Goal: Information Seeking & Learning: Learn about a topic

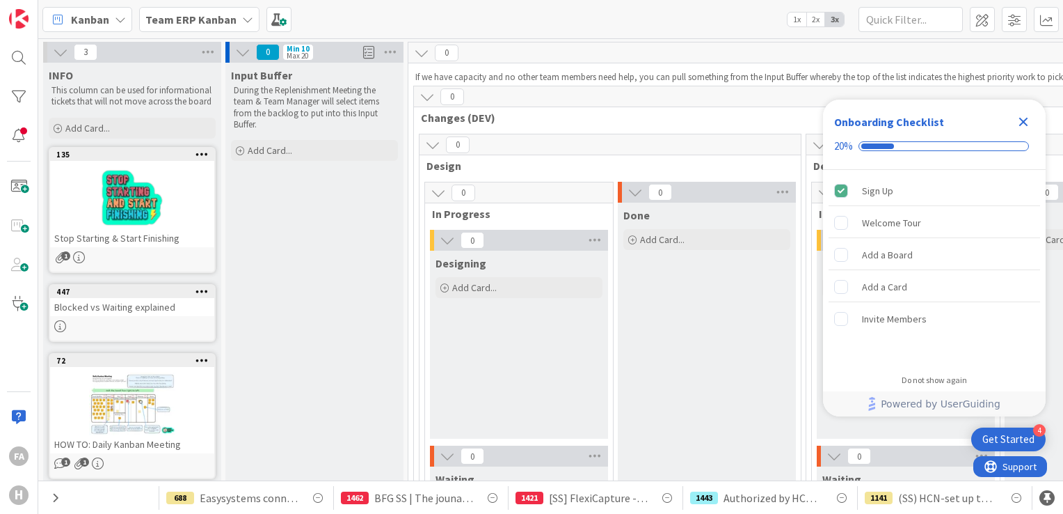
click at [1027, 120] on icon "Close Checklist" at bounding box center [1023, 122] width 9 height 9
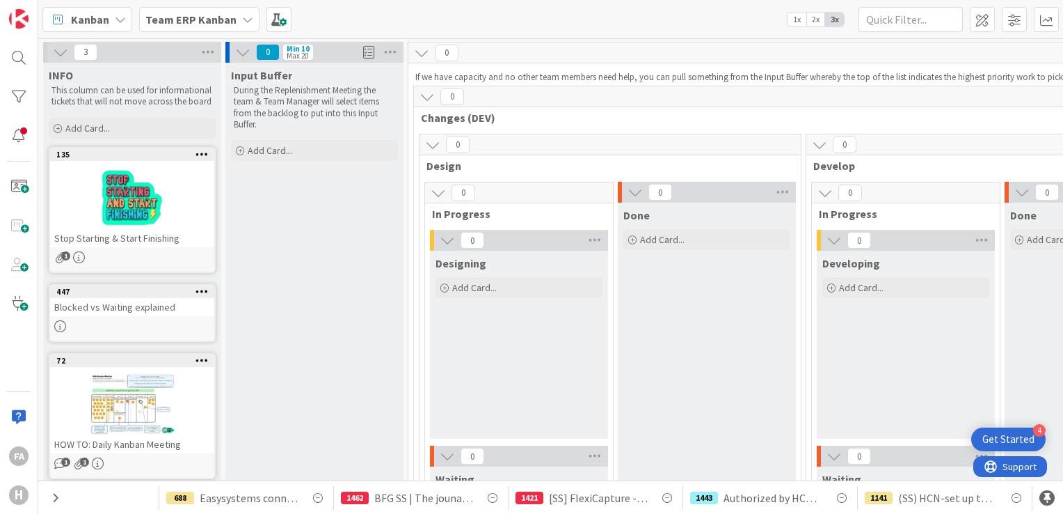
click at [192, 21] on b "Team ERP Kanban" at bounding box center [190, 20] width 91 height 14
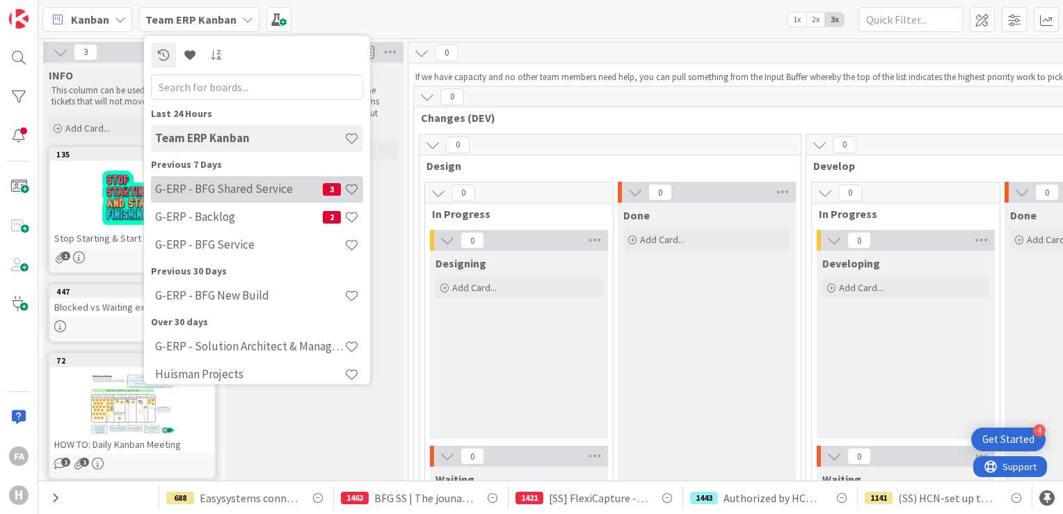
click at [234, 189] on h4 "G-ERP - BFG Shared Service" at bounding box center [239, 189] width 168 height 14
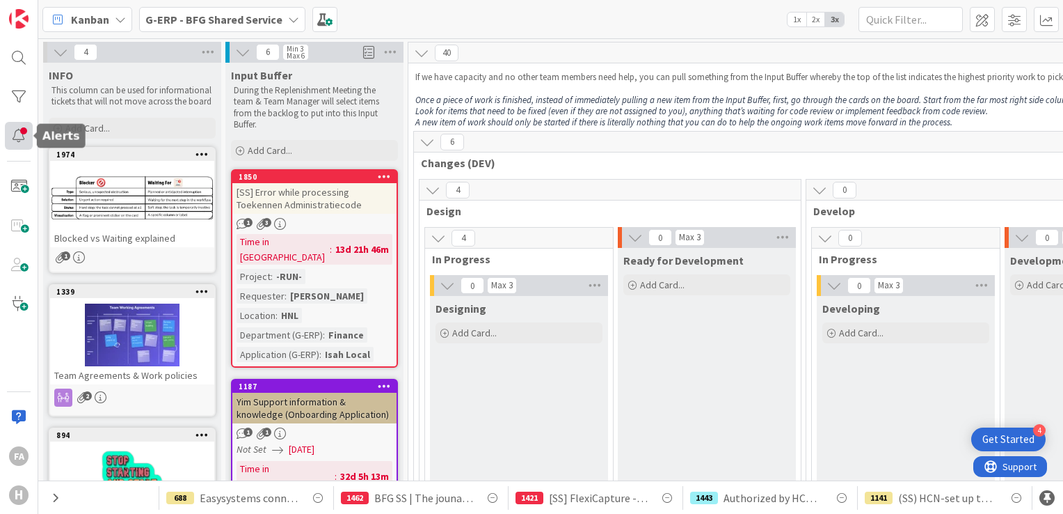
click at [14, 135] on div at bounding box center [19, 136] width 28 height 28
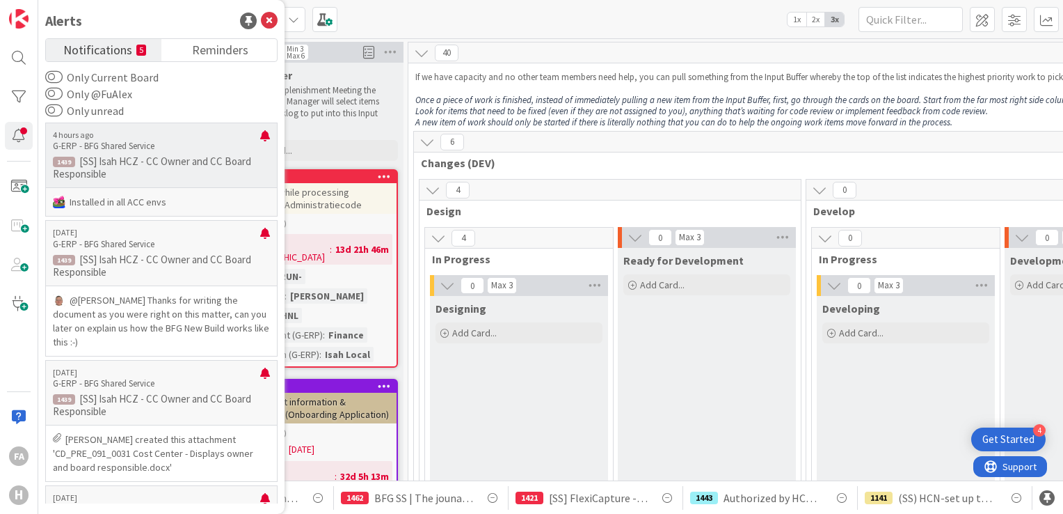
click at [139, 147] on p "G-ERP - BFG Shared Service" at bounding box center [156, 146] width 207 height 13
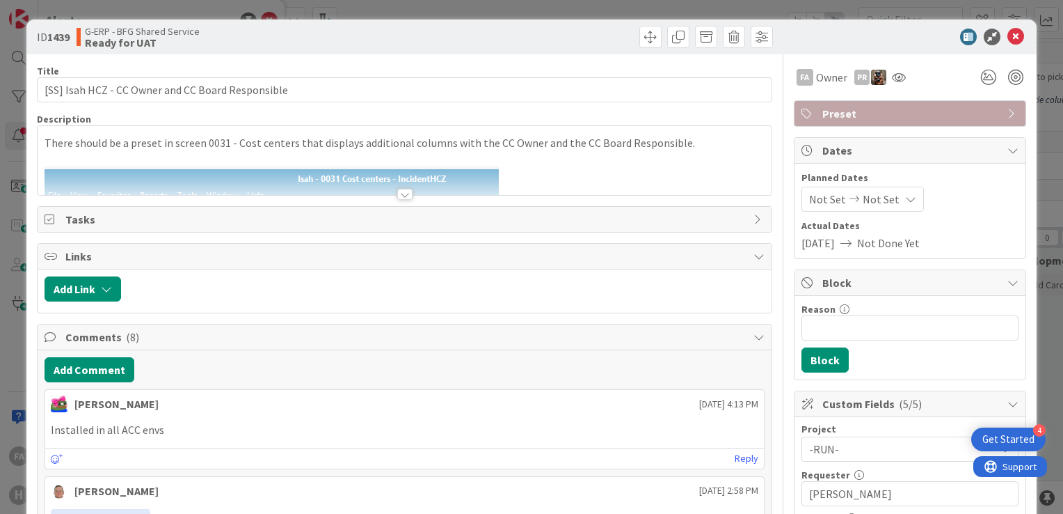
click at [397, 195] on div at bounding box center [404, 194] width 15 height 11
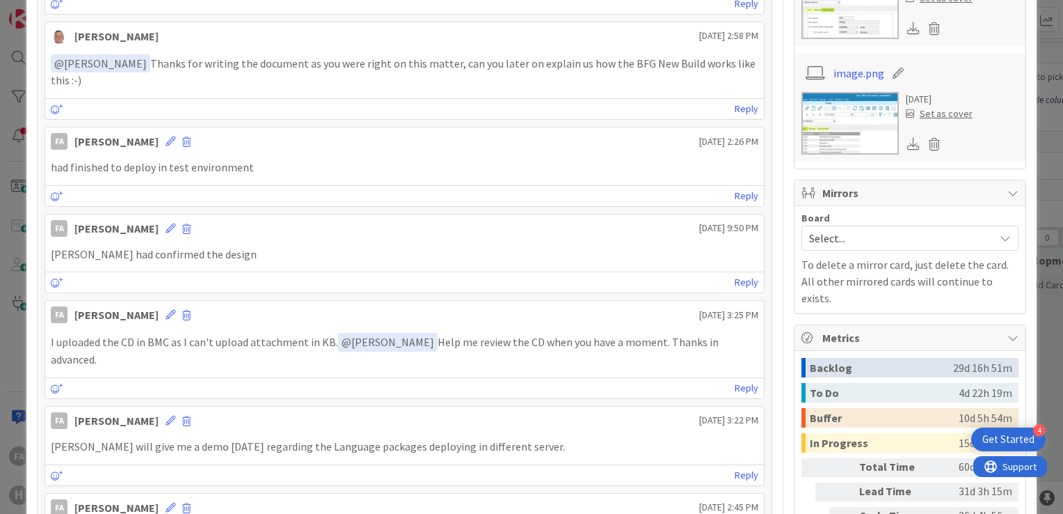
scroll to position [1113, 0]
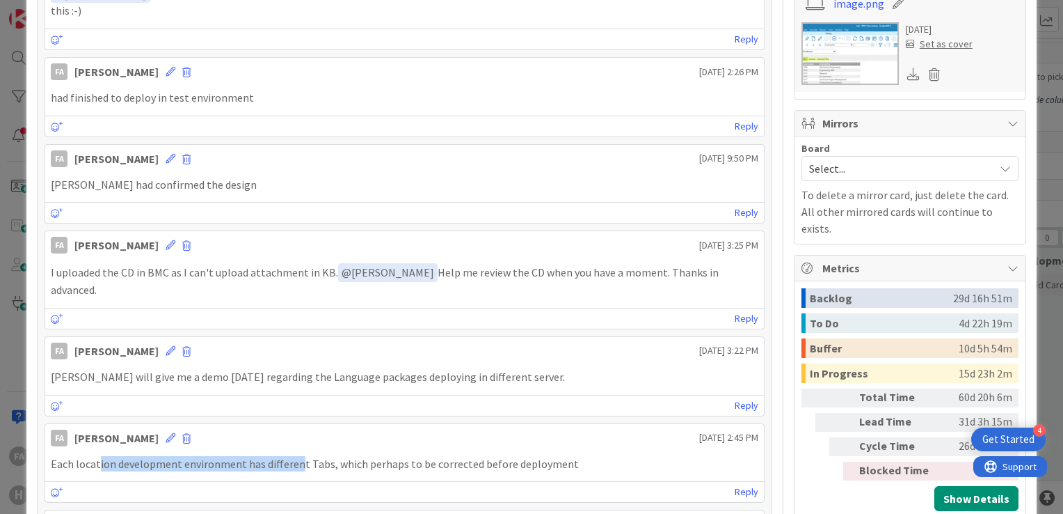
drag, startPoint x: 97, startPoint y: 424, endPoint x: 294, endPoint y: 424, distance: 196.9
click at [294, 456] on p "Each location development environment has different Tabs, which perhaps to be c…" at bounding box center [405, 464] width 708 height 16
click at [234, 177] on p "Silvie had confirmed the design" at bounding box center [405, 185] width 708 height 16
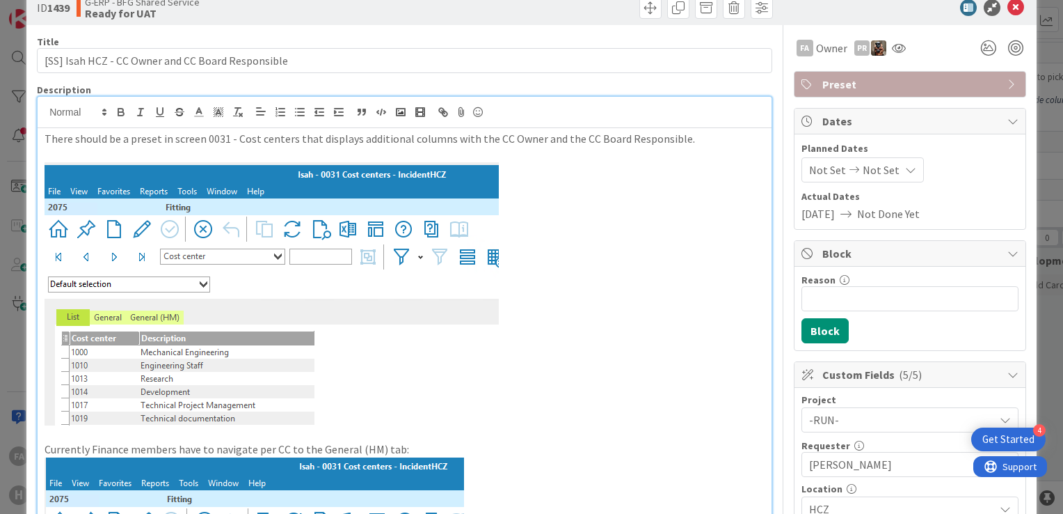
scroll to position [0, 0]
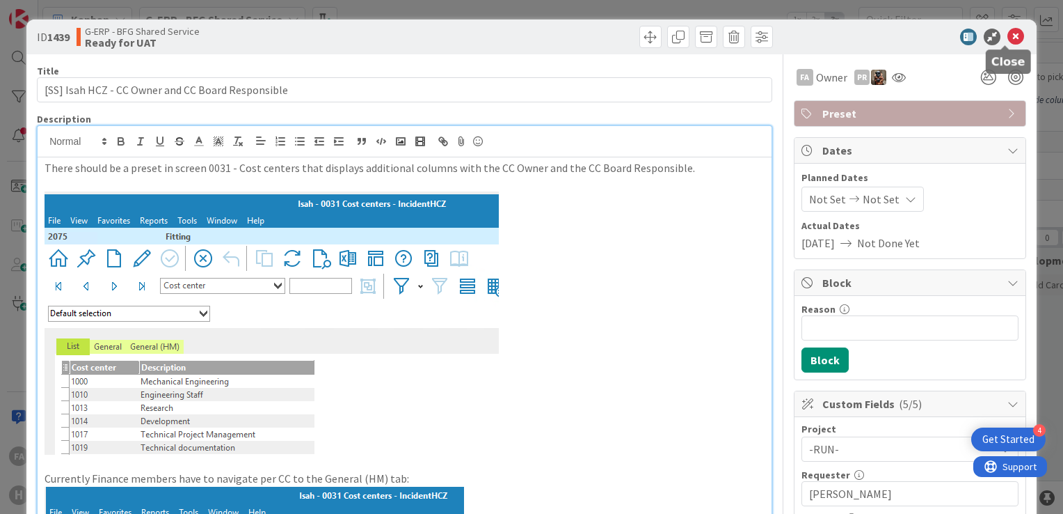
click at [1008, 38] on icon at bounding box center [1016, 37] width 17 height 17
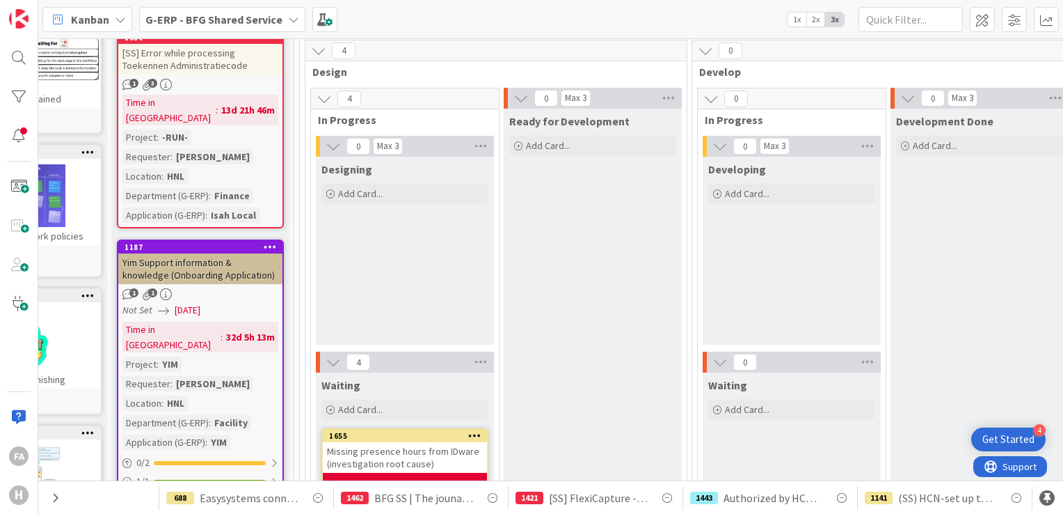
scroll to position [139, 0]
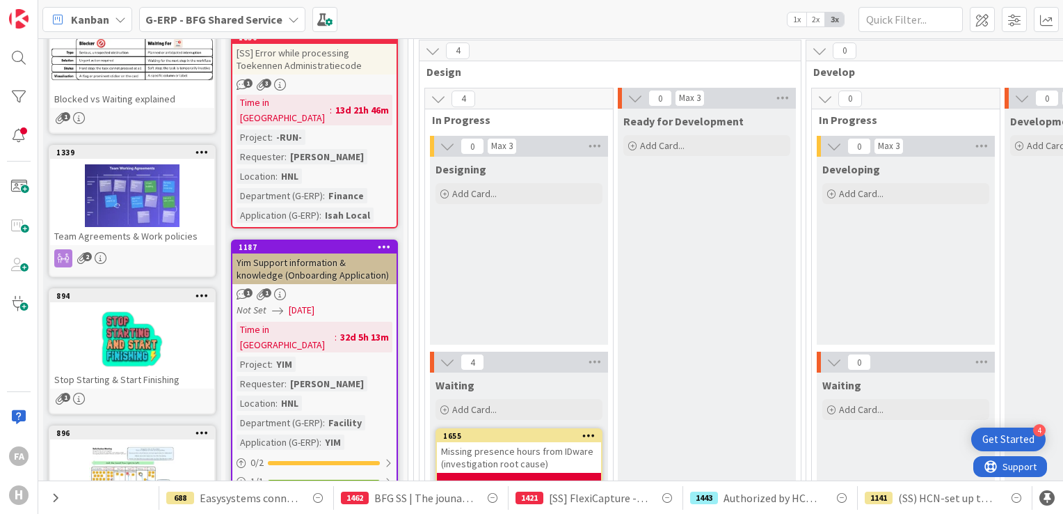
click at [183, 25] on b "G-ERP - BFG Shared Service" at bounding box center [213, 20] width 137 height 14
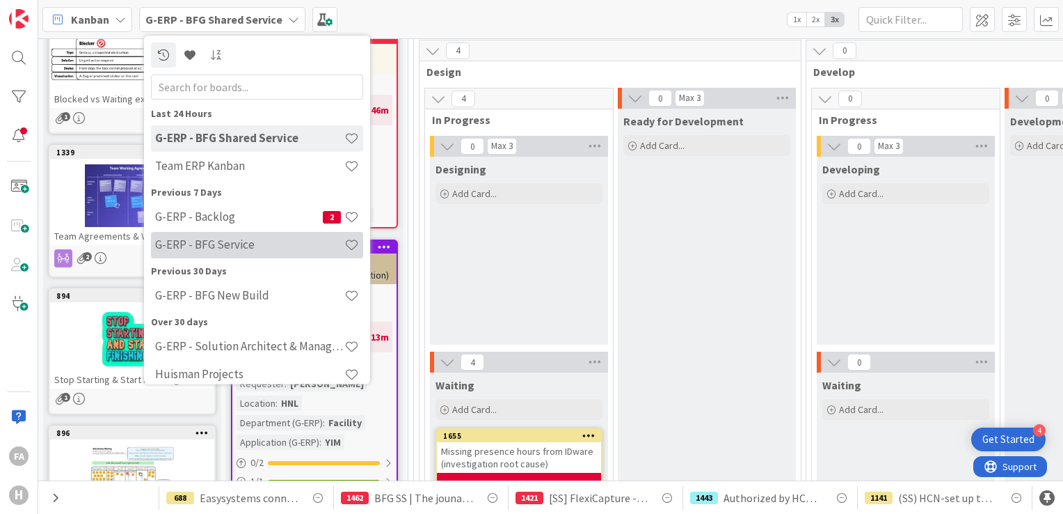
click at [256, 247] on h4 "G-ERP - BFG Service" at bounding box center [249, 245] width 189 height 14
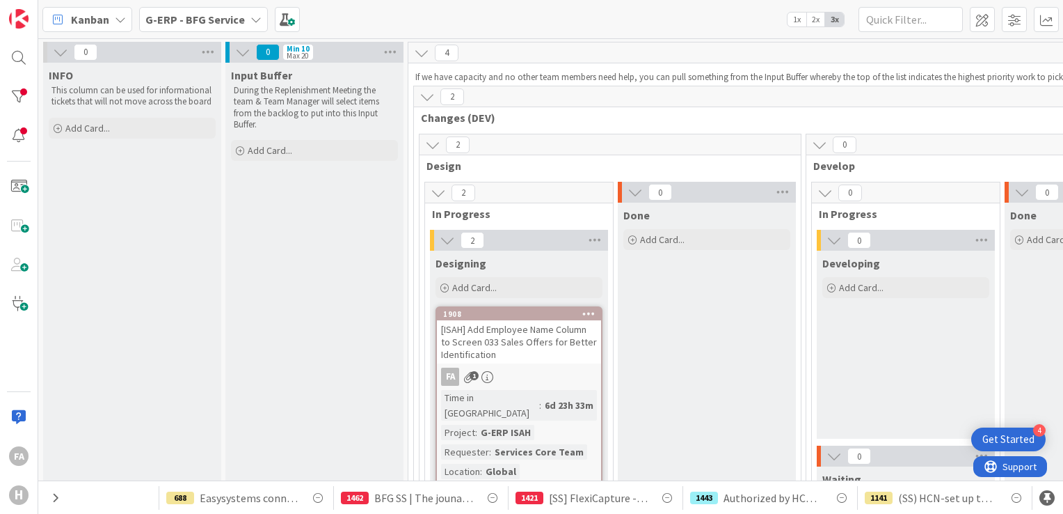
click at [241, 15] on div "G-ERP - BFG Service" at bounding box center [203, 19] width 129 height 25
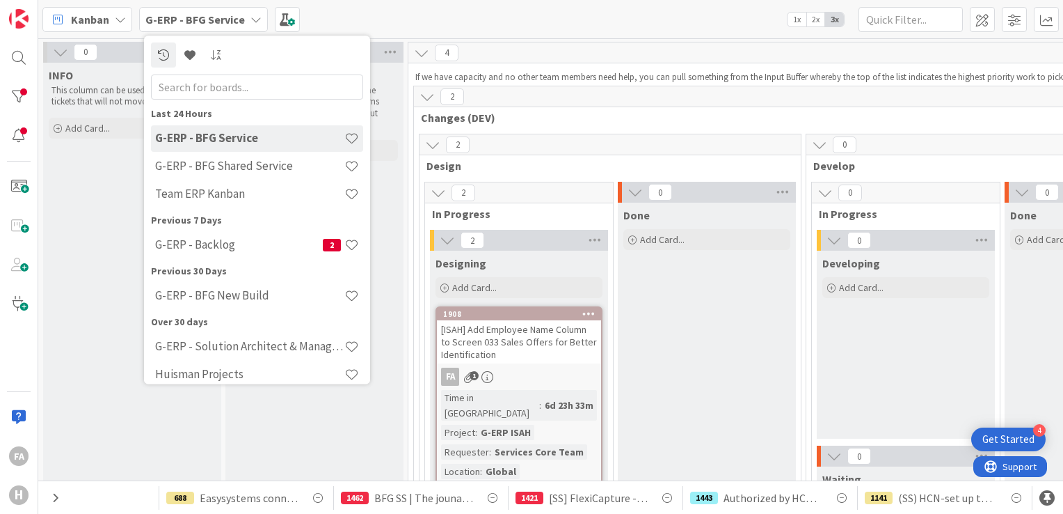
click at [268, 144] on h4 "G-ERP - BFG Service" at bounding box center [249, 139] width 189 height 14
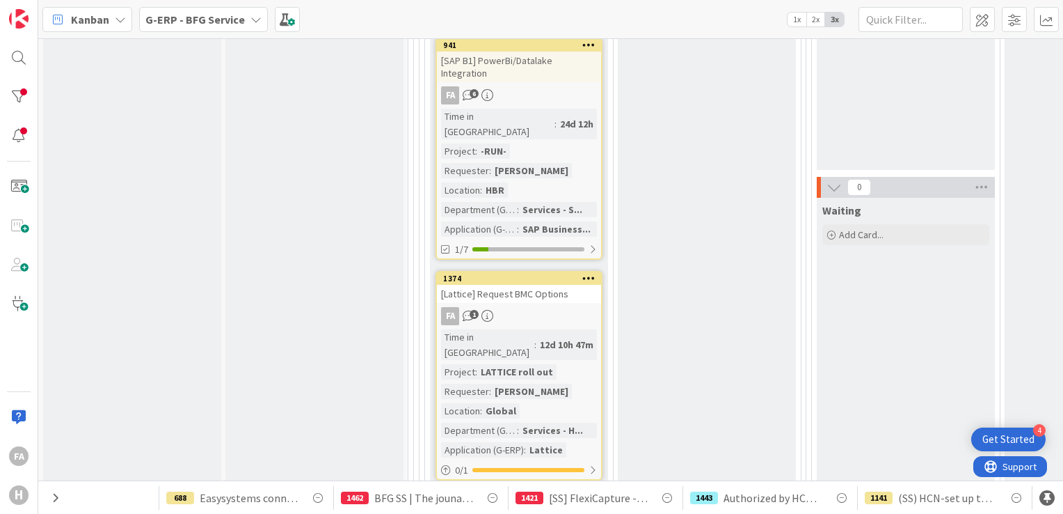
scroll to position [1183, 0]
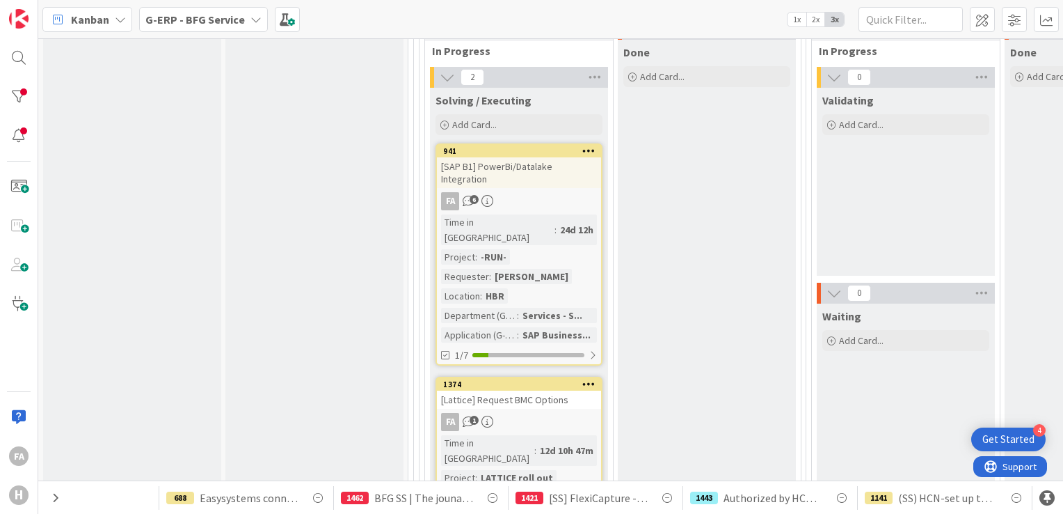
click at [573, 413] on div "FA 1" at bounding box center [519, 422] width 164 height 18
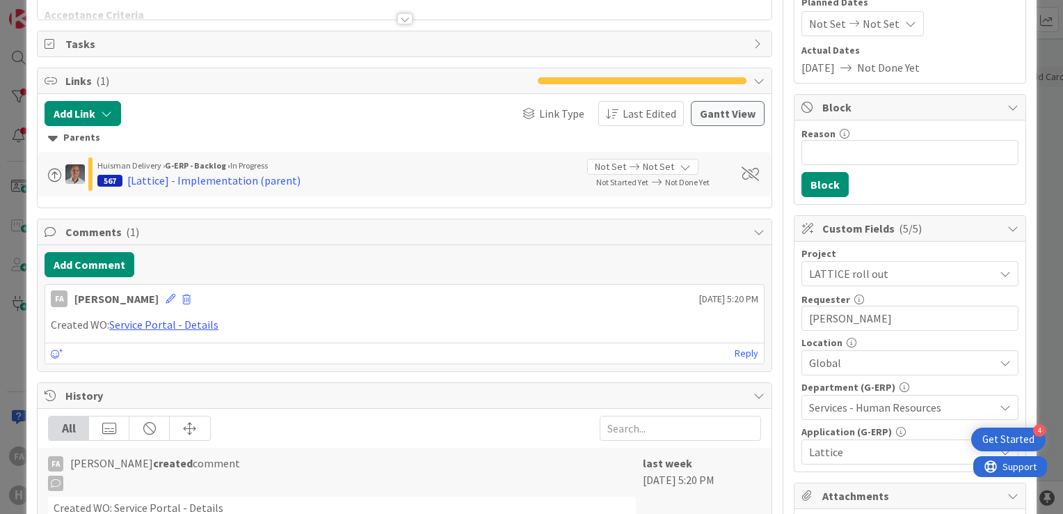
scroll to position [209, 0]
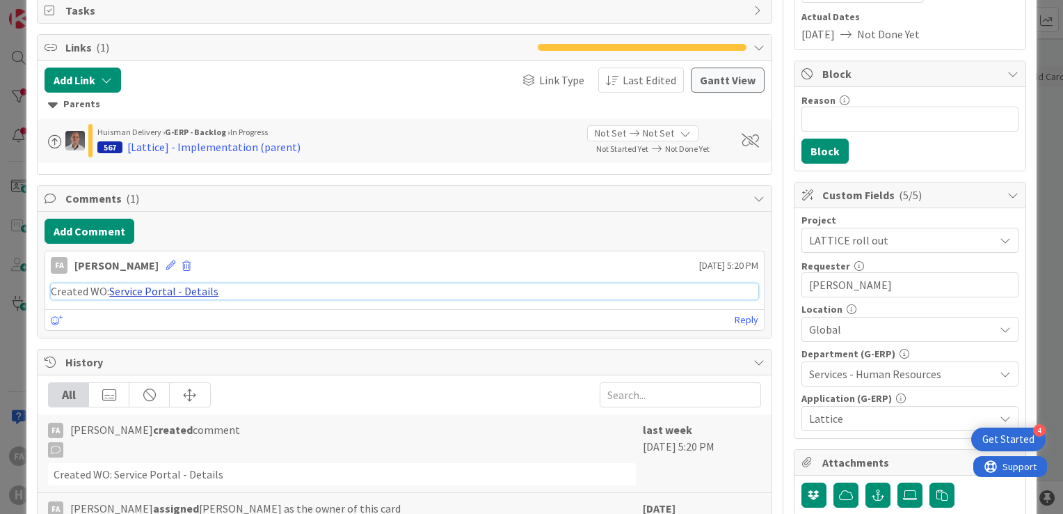
click at [202, 291] on link "Service Portal - Details" at bounding box center [163, 291] width 109 height 14
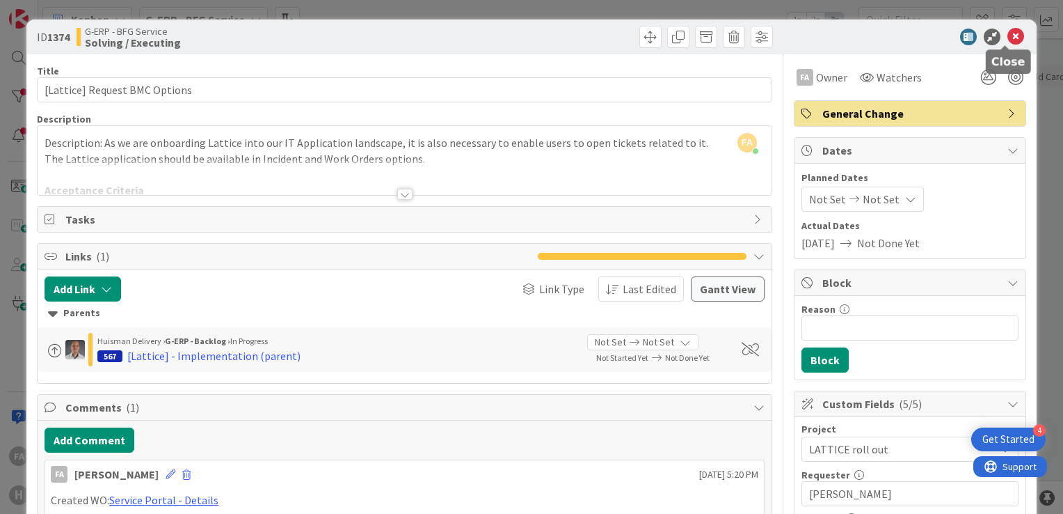
click at [1008, 40] on icon at bounding box center [1016, 37] width 17 height 17
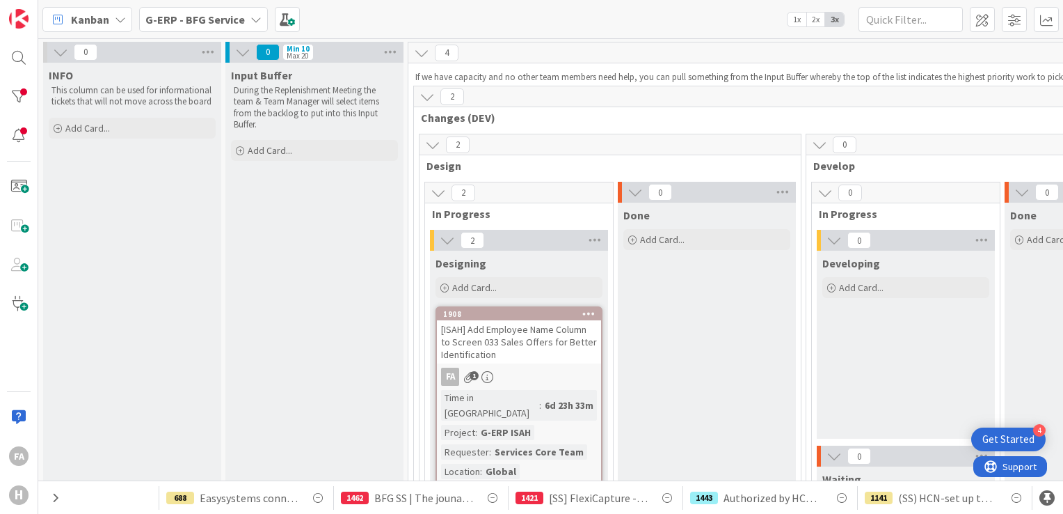
scroll to position [209, 0]
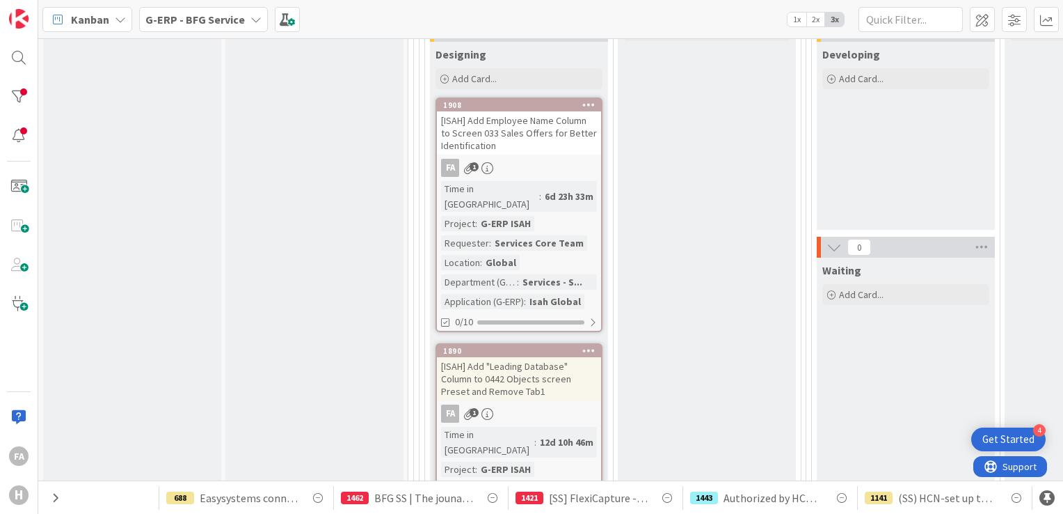
click at [507, 174] on div "FA 1" at bounding box center [519, 168] width 164 height 18
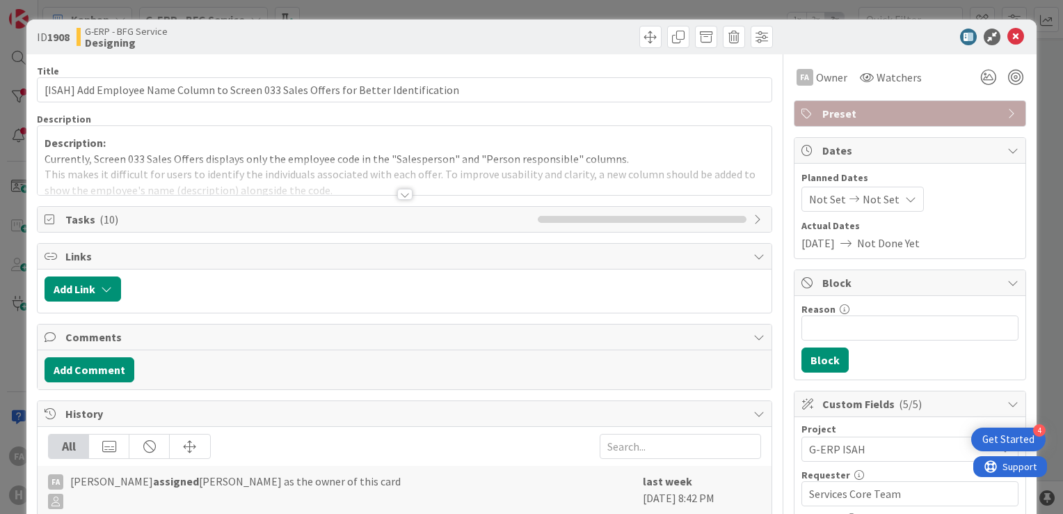
click at [398, 191] on div at bounding box center [404, 194] width 15 height 11
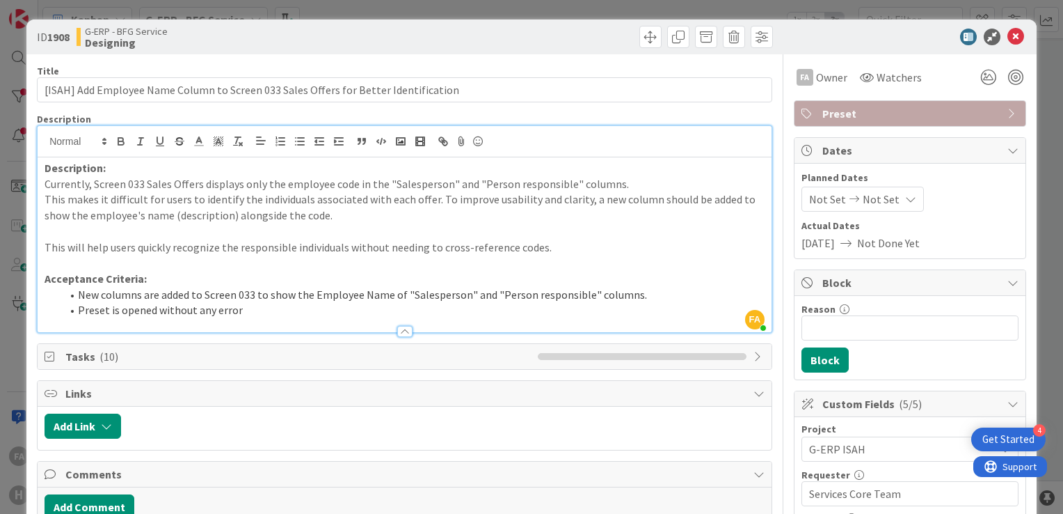
click at [303, 185] on p "Currently, Screen 033 Sales Offers displays only the employee code in the "Sale…" at bounding box center [405, 184] width 720 height 16
click at [359, 184] on p "Currently, Screen 033 Sales Offers displays only the employee code in the "Sale…" at bounding box center [405, 184] width 720 height 16
click at [402, 186] on p "Currently, Screen 033 Sales Offers displays only the employee code in the "Sale…" at bounding box center [405, 184] width 720 height 16
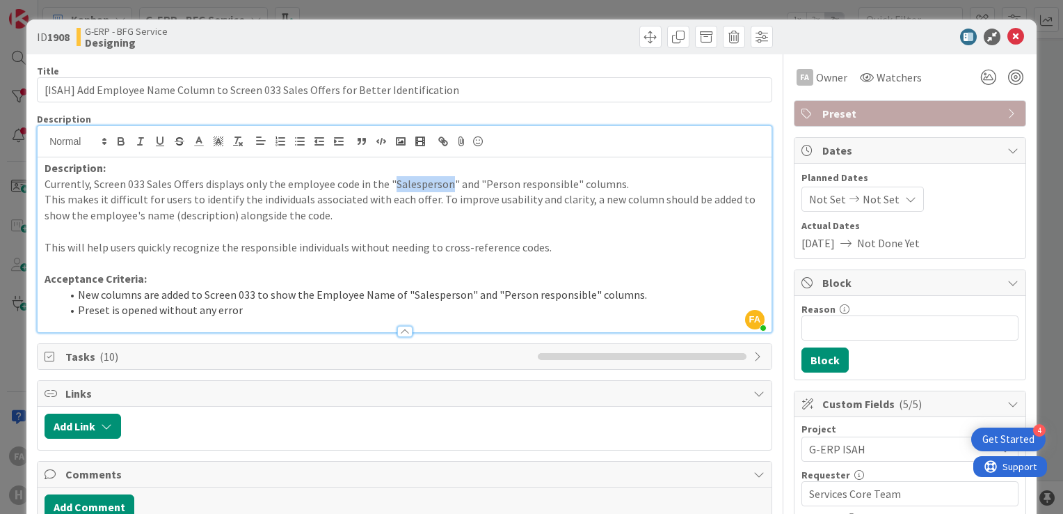
click at [402, 186] on p "Currently, Screen 033 Sales Offers displays only the employee code in the "Sale…" at bounding box center [405, 184] width 720 height 16
click at [473, 188] on p "Currently, Screen 033 Sales Offers displays only the employee code in the "Sale…" at bounding box center [405, 184] width 720 height 16
click at [538, 191] on p "This makes it difficult for users to identify the individuals associated with e…" at bounding box center [405, 206] width 720 height 31
drag, startPoint x: 249, startPoint y: 182, endPoint x: 390, endPoint y: 189, distance: 140.7
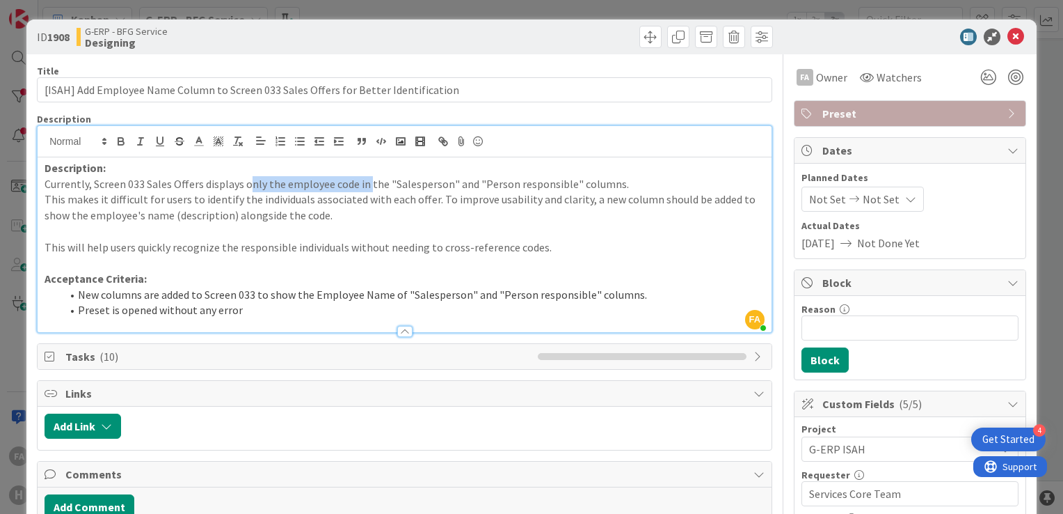
click at [376, 186] on p "Currently, Screen 033 Sales Offers displays only the employee code in the "Sale…" at bounding box center [405, 184] width 720 height 16
click at [423, 189] on p "Currently, Screen 033 Sales Offers displays only the employee code in the "Sale…" at bounding box center [405, 184] width 720 height 16
click at [392, 224] on p at bounding box center [405, 231] width 720 height 16
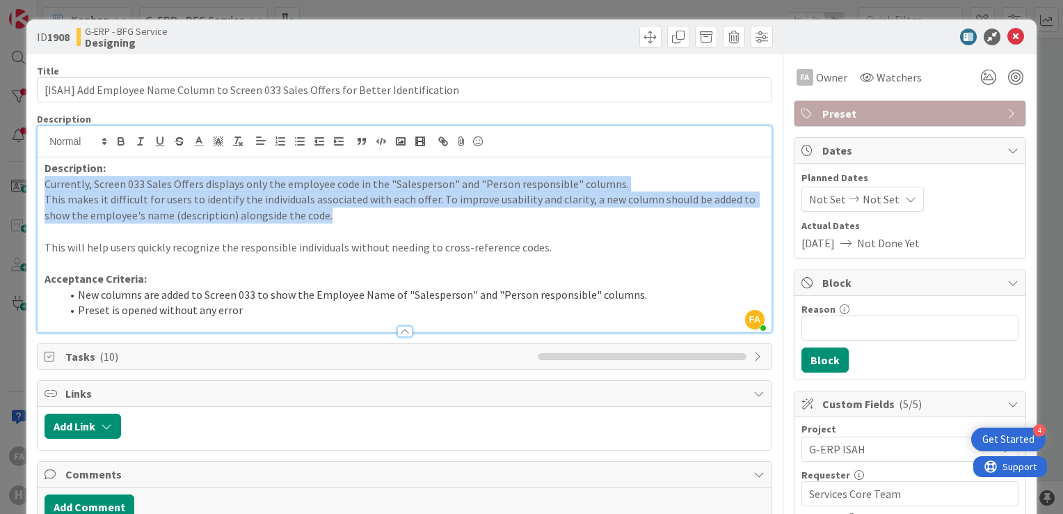
drag, startPoint x: 347, startPoint y: 222, endPoint x: 38, endPoint y: 186, distance: 311.1
click at [38, 186] on div "Description: Currently, Screen 033 Sales Offers displays only the employee code…" at bounding box center [405, 244] width 734 height 175
copy div "Currently, Screen 033 Sales Offers displays only the employee code in the "Sale…"
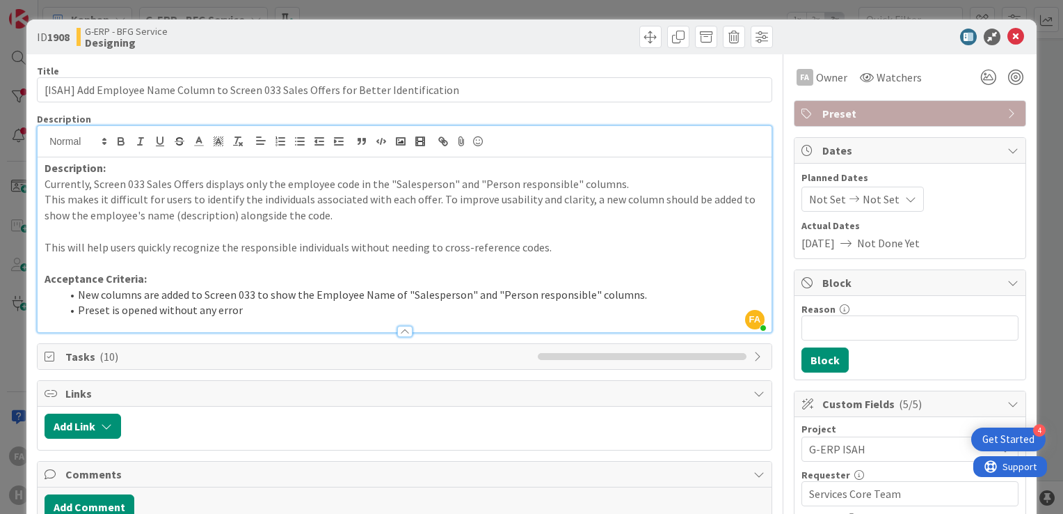
click at [186, 248] on p "This will help users quickly recognize the responsible individuals without need…" at bounding box center [405, 247] width 720 height 16
click at [187, 248] on p "This will help users quickly recognize the responsible individuals without need…" at bounding box center [405, 247] width 720 height 16
click at [264, 251] on p "This will help users quickly recognize the responsible individuals without need…" at bounding box center [405, 247] width 720 height 16
click at [320, 271] on p "Acceptance Criteria:" at bounding box center [405, 279] width 720 height 16
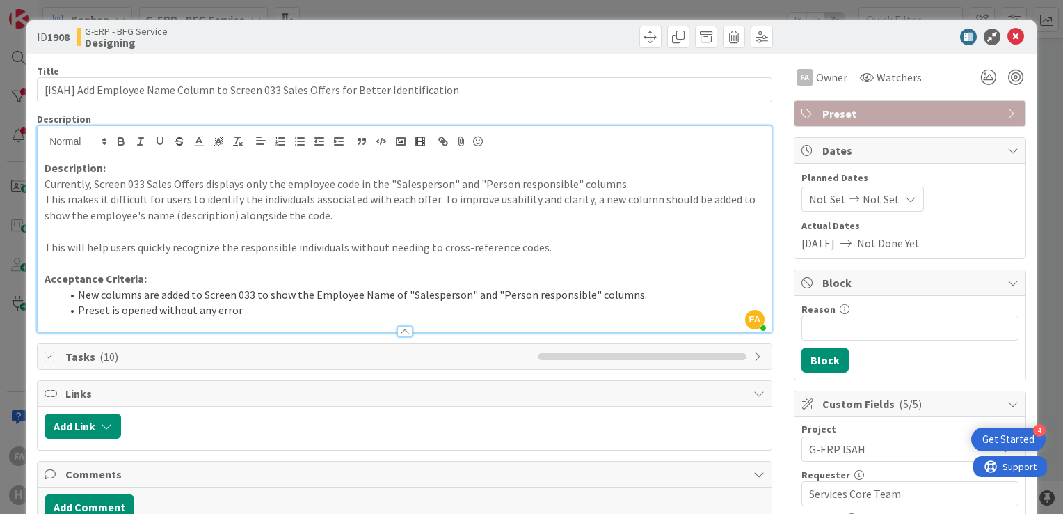
click at [315, 250] on p "This will help users quickly recognize the responsible individuals without need…" at bounding box center [405, 247] width 720 height 16
click at [320, 259] on p at bounding box center [405, 263] width 720 height 16
click at [319, 250] on p "This will help users quickly recognize the responsible individuals without need…" at bounding box center [405, 247] width 720 height 16
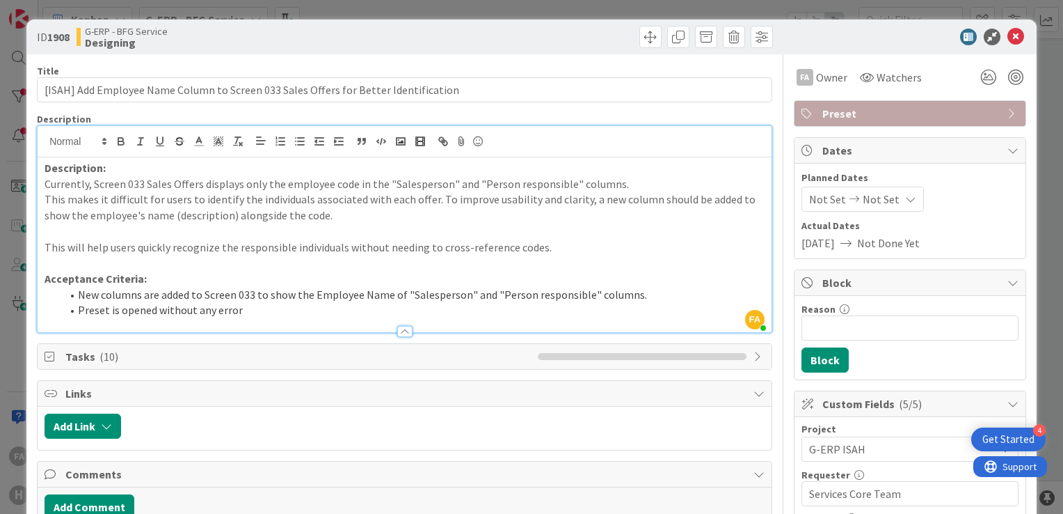
click at [328, 268] on p at bounding box center [405, 263] width 720 height 16
drag, startPoint x: 170, startPoint y: 249, endPoint x: 342, endPoint y: 239, distance: 172.8
click at [342, 239] on p "This will help users quickly recognize the responsible individuals without need…" at bounding box center [405, 247] width 720 height 16
copy p "recognize the responsible individuals"
click at [379, 296] on li "New columns are added to Screen 033 to show the Employee Name of "Salesperson" …" at bounding box center [412, 295] width 703 height 16
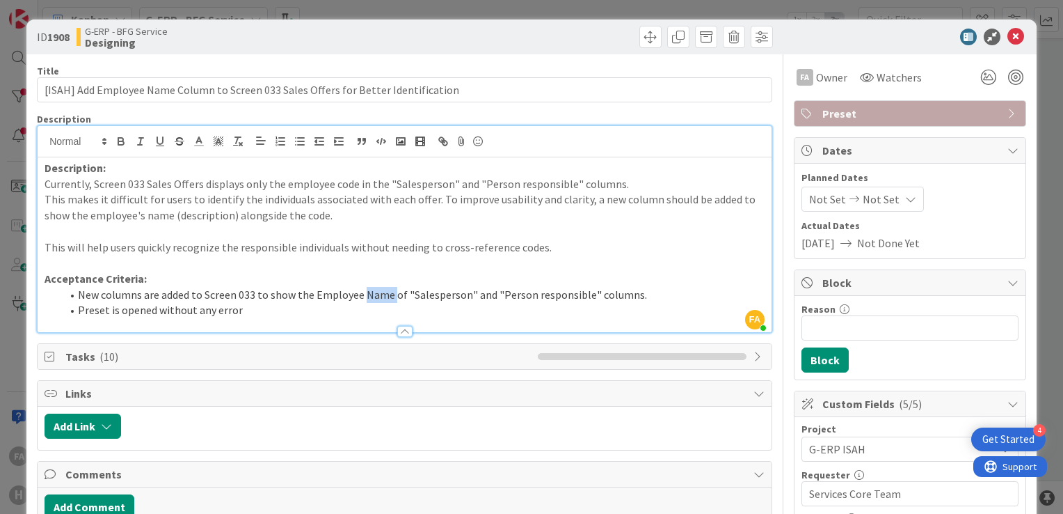
click at [379, 296] on li "New columns are added to Screen 033 to show the Employee Name of "Salesperson" …" at bounding box center [412, 295] width 703 height 16
click at [426, 302] on li "Preset is opened without any error" at bounding box center [412, 310] width 703 height 16
click at [450, 297] on li "New columns are added to Screen 033 to show the Employee Name of "Salesperson" …" at bounding box center [412, 295] width 703 height 16
click at [564, 313] on li "Preset is opened without any error" at bounding box center [412, 310] width 703 height 16
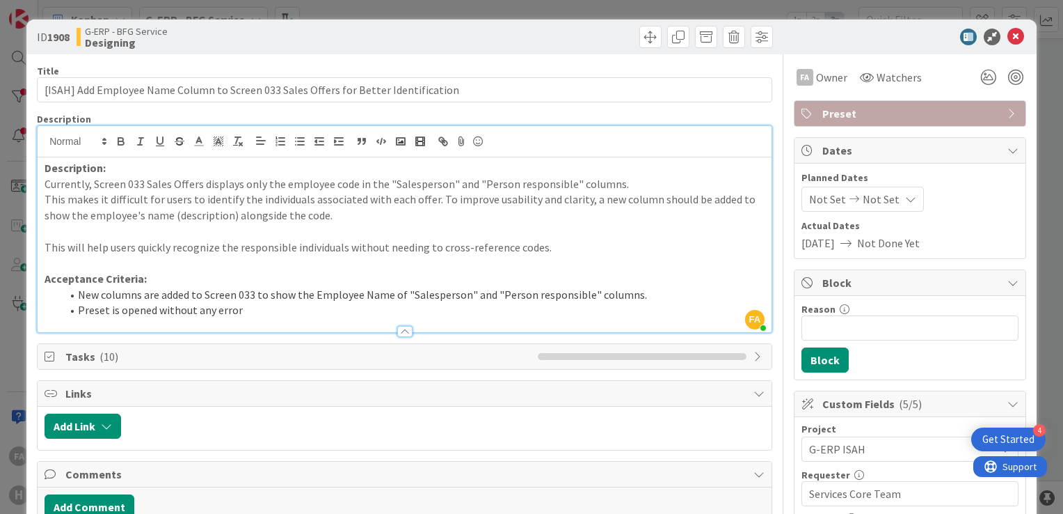
click at [404, 186] on p "Currently, Screen 033 Sales Offers displays only the employee code in the "Sale…" at bounding box center [405, 184] width 720 height 16
click at [87, 196] on p "This makes it difficult for users to identify the individuals associated with e…" at bounding box center [405, 206] width 720 height 31
click at [117, 196] on p "This makes it difficult for users to identify the individuals associated with e…" at bounding box center [405, 206] width 720 height 31
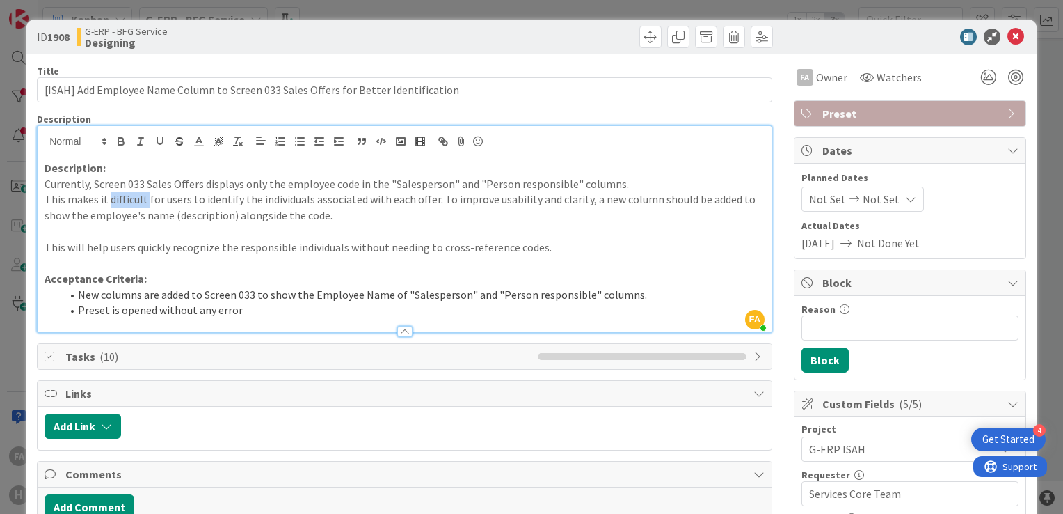
click at [117, 196] on p "This makes it difficult for users to identify the individuals associated with e…" at bounding box center [405, 206] width 720 height 31
click at [177, 196] on p "This makes it difficult for users to identify the individuals associated with e…" at bounding box center [405, 206] width 720 height 31
click at [270, 209] on p "This makes it difficult for users to identify the individuals associated with e…" at bounding box center [405, 206] width 720 height 31
drag, startPoint x: 145, startPoint y: 185, endPoint x: 200, endPoint y: 185, distance: 55.0
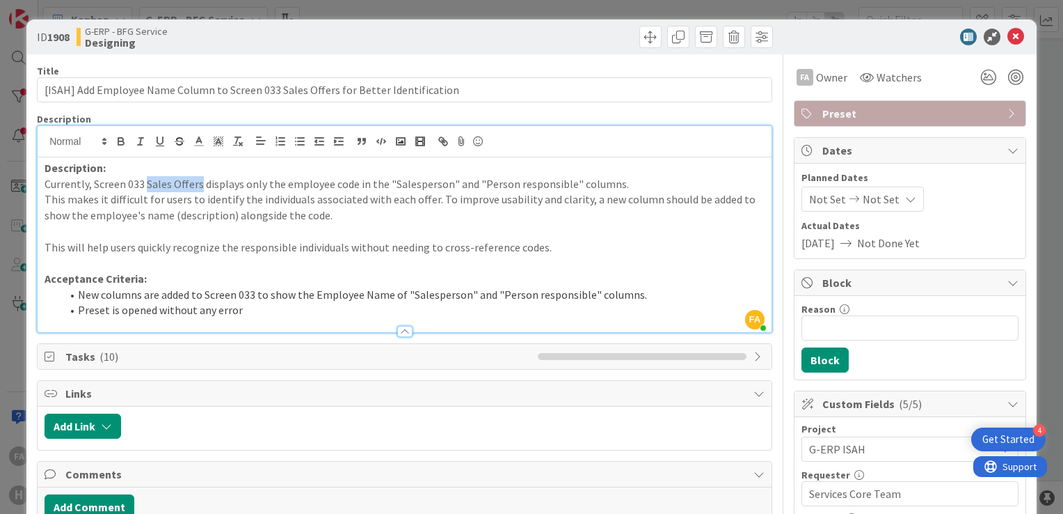
click at [200, 185] on p "Currently, Screen 033 Sales Offers displays only the employee code in the "Sale…" at bounding box center [405, 184] width 720 height 16
copy p "Sales Offers"
click at [223, 185] on p "Currently, Screen 033 Sales Offers displays only the employee code in the "Sale…" at bounding box center [405, 184] width 720 height 16
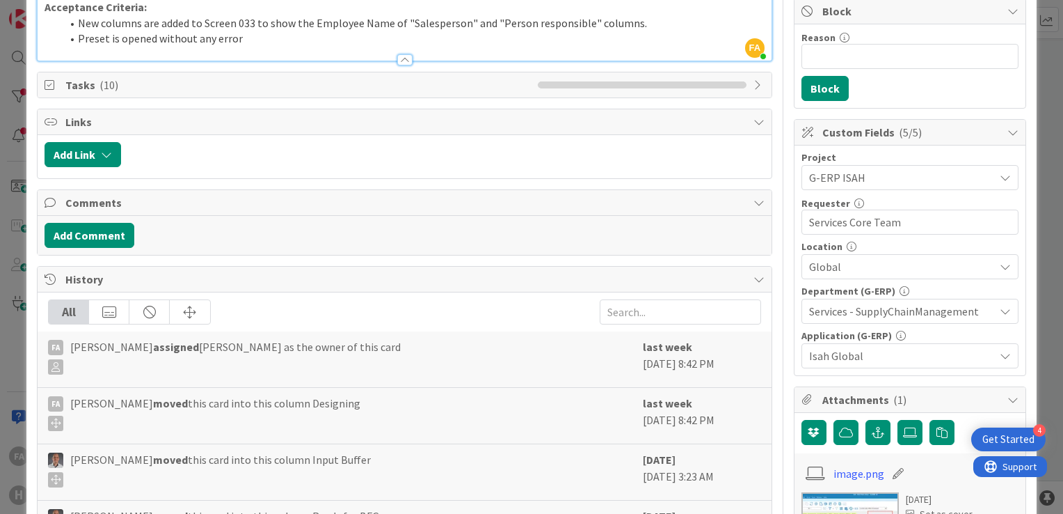
scroll to position [278, 0]
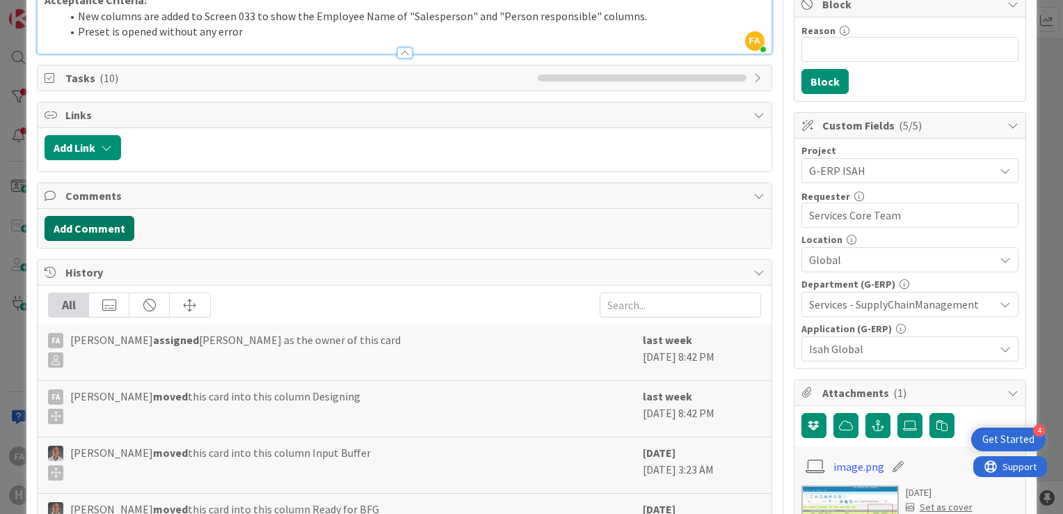
click at [106, 227] on button "Add Comment" at bounding box center [90, 228] width 90 height 25
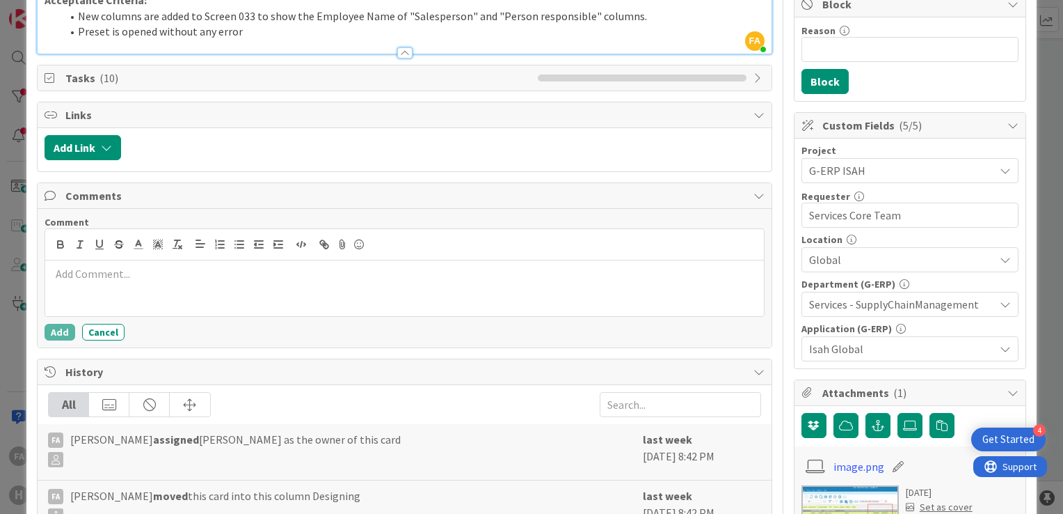
click at [166, 294] on div at bounding box center [404, 288] width 719 height 56
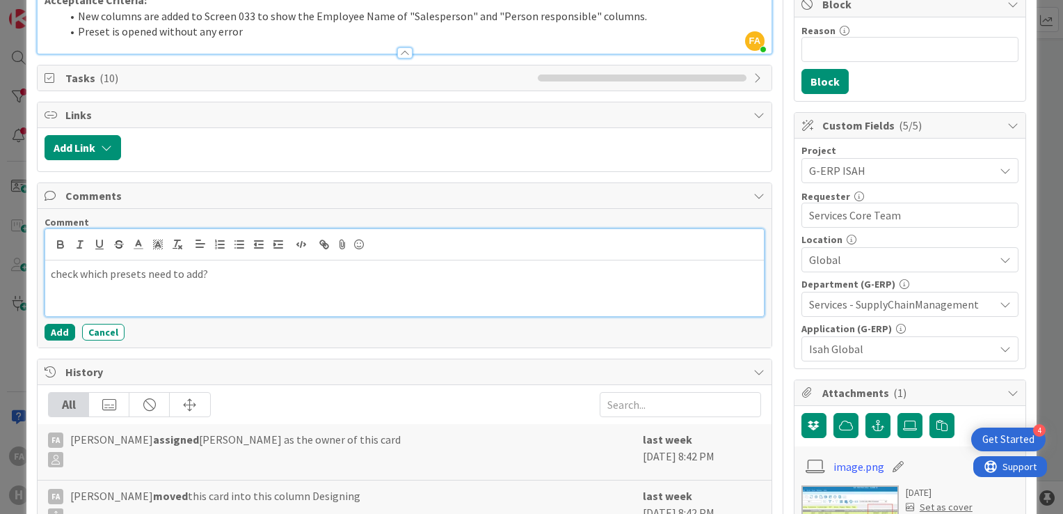
click at [51, 277] on p "check which presets need to add?" at bounding box center [405, 274] width 708 height 16
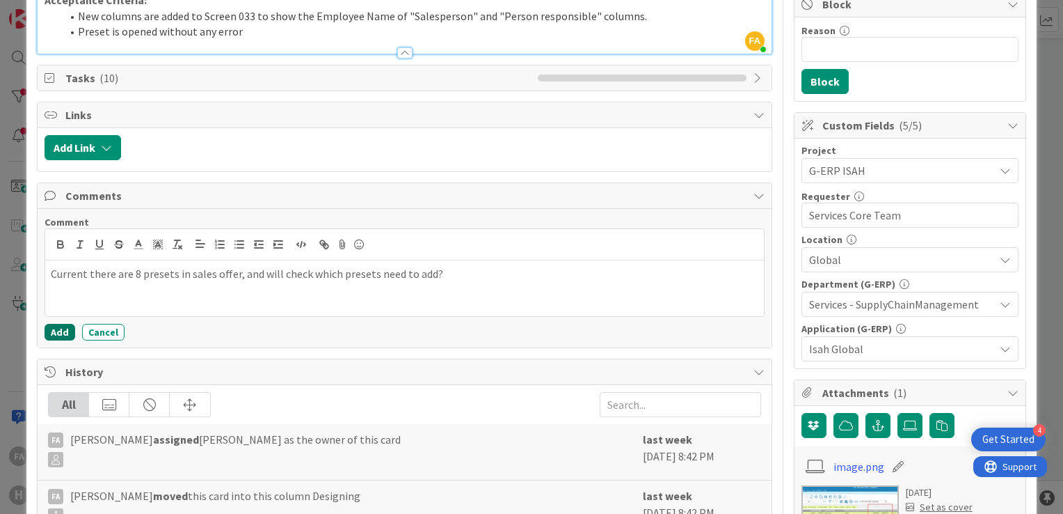
click at [63, 330] on button "Add" at bounding box center [60, 332] width 31 height 17
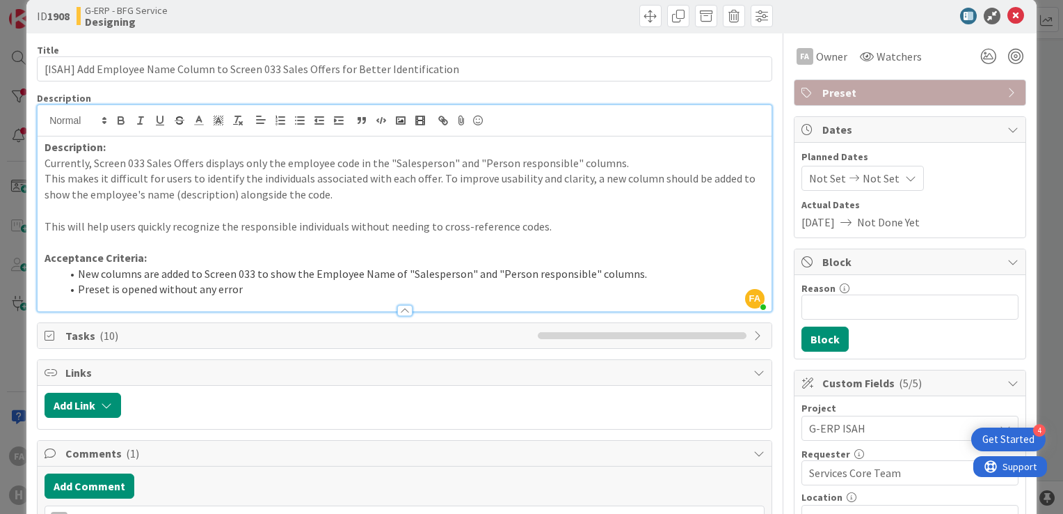
scroll to position [0, 0]
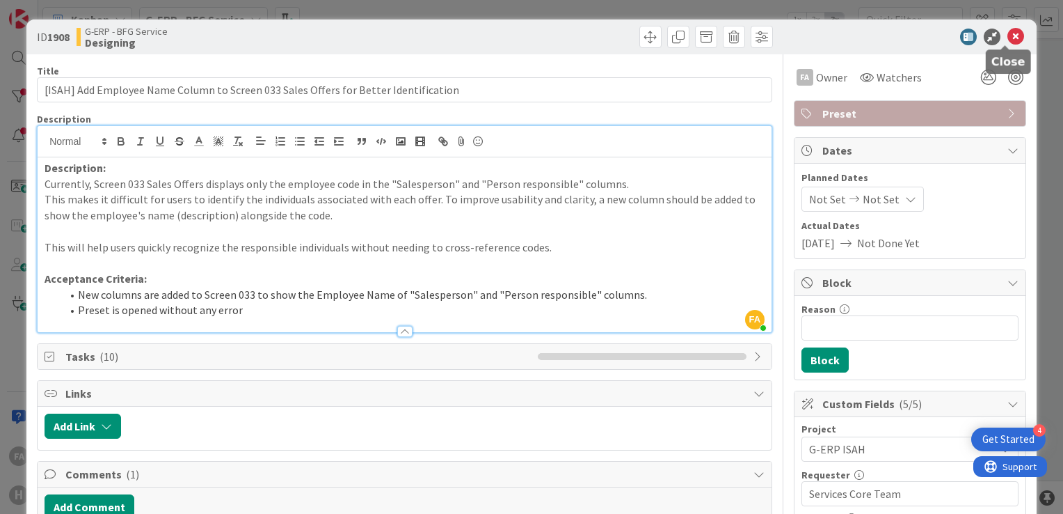
click at [1008, 35] on icon at bounding box center [1016, 37] width 17 height 17
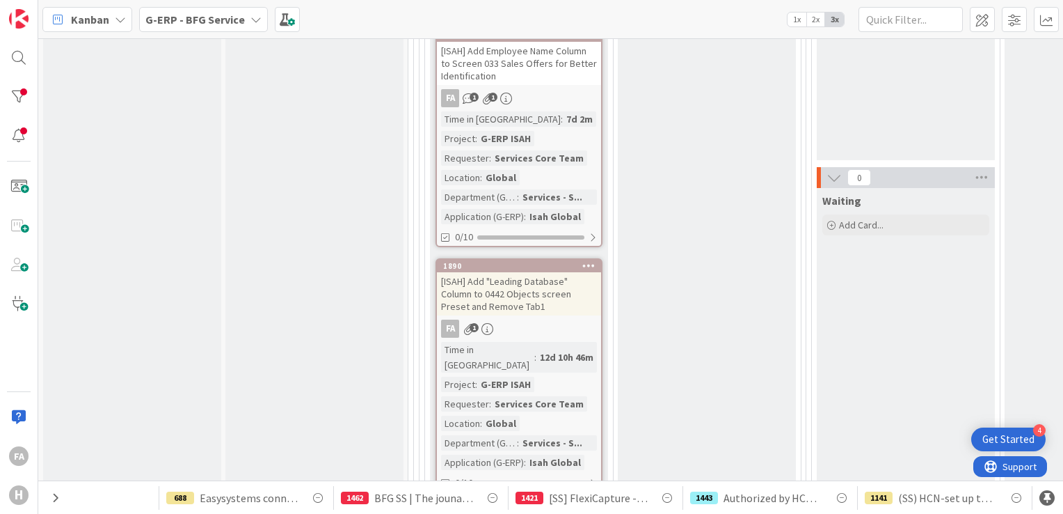
scroll to position [348, 0]
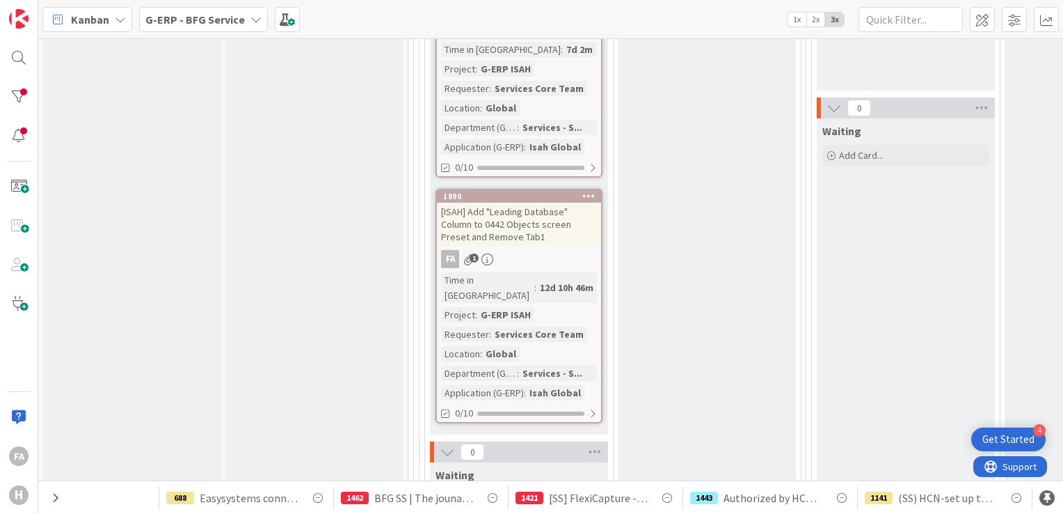
click at [512, 223] on div "[ISAH] Add "Leading Database" Column to 0442 Objects screen Preset and Remove T…" at bounding box center [519, 223] width 164 height 43
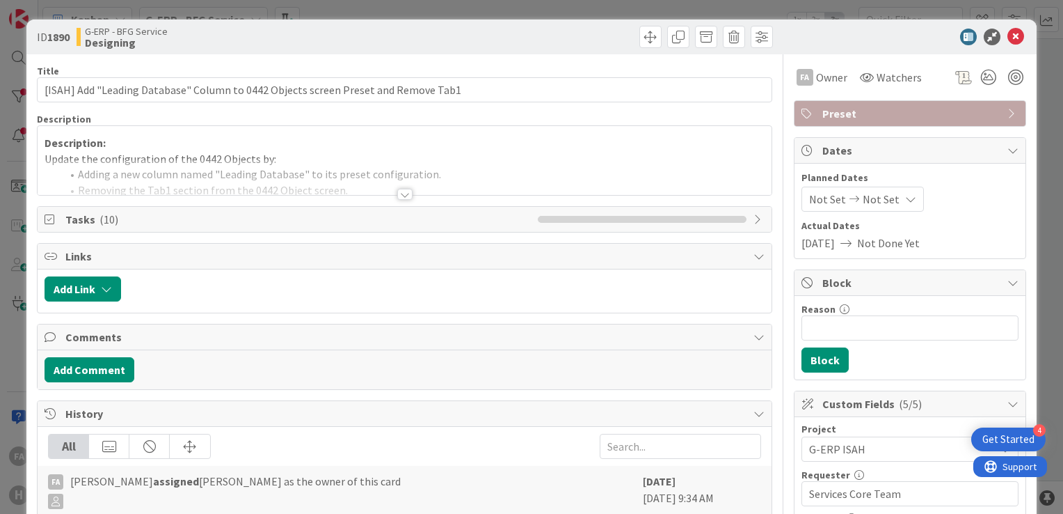
click at [397, 195] on div at bounding box center [404, 194] width 15 height 11
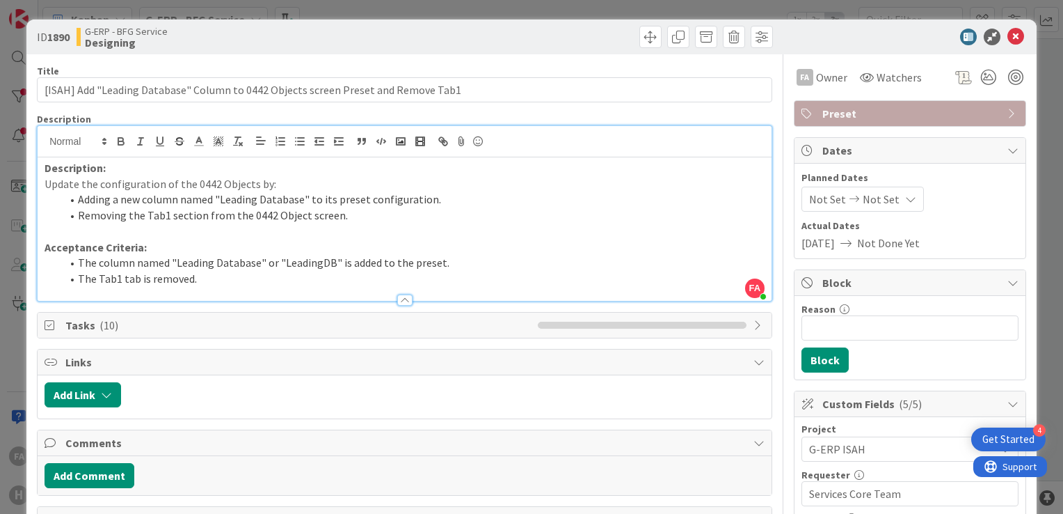
click at [487, 239] on p "Acceptance Criteria:" at bounding box center [405, 247] width 720 height 16
click at [984, 38] on icon at bounding box center [992, 37] width 17 height 17
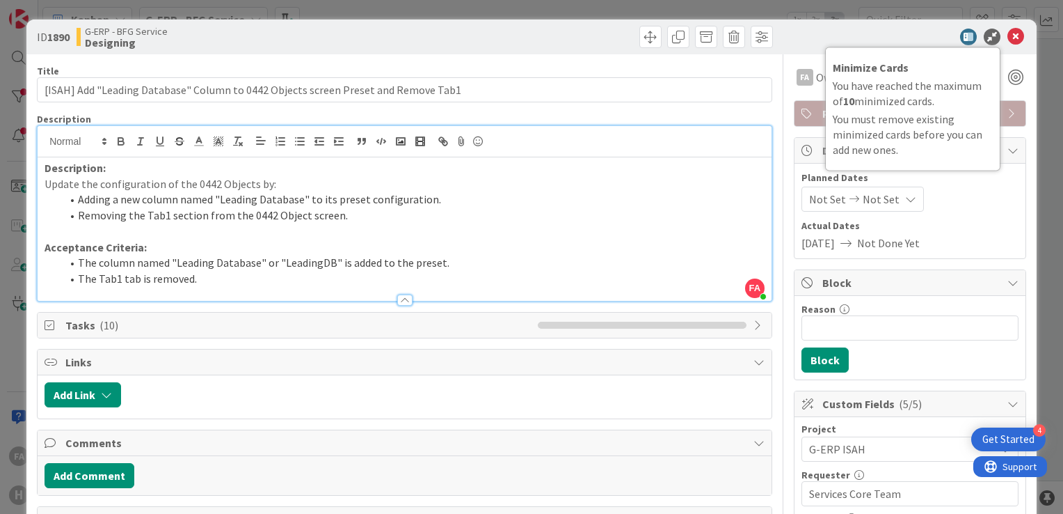
click at [653, 209] on li "Removing the Tab1 section from the 0442 Object screen." at bounding box center [412, 215] width 703 height 16
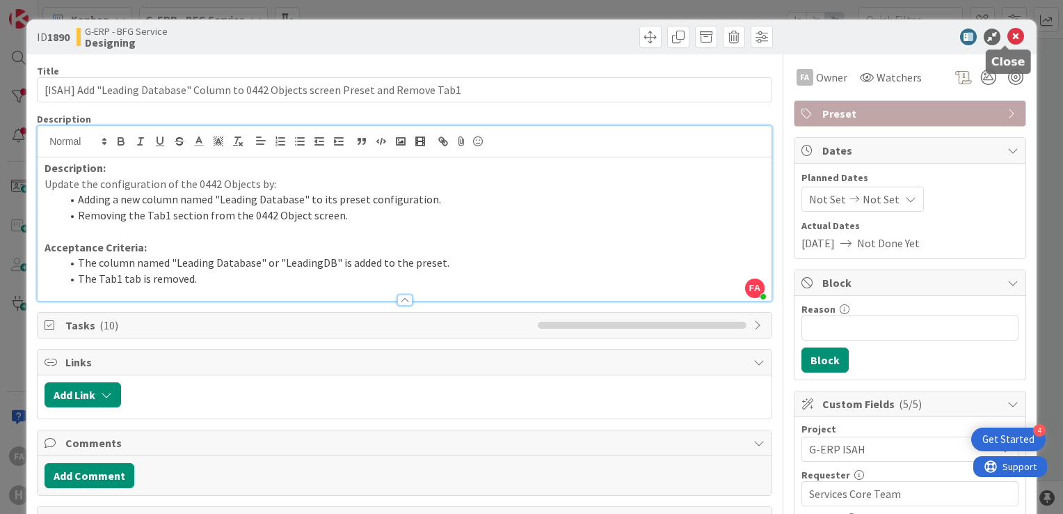
click at [1009, 38] on icon at bounding box center [1016, 37] width 17 height 17
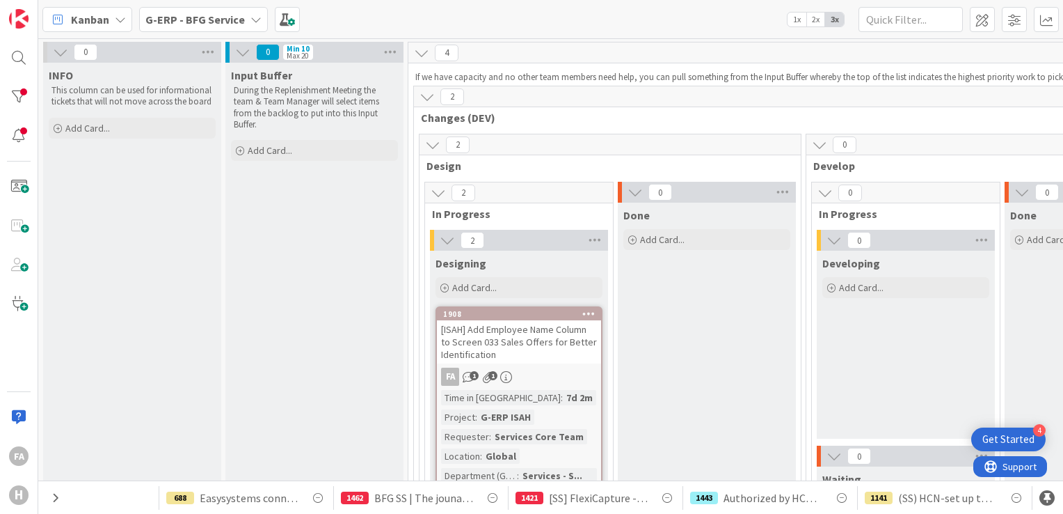
click at [225, 19] on b "G-ERP - BFG Service" at bounding box center [195, 20] width 100 height 14
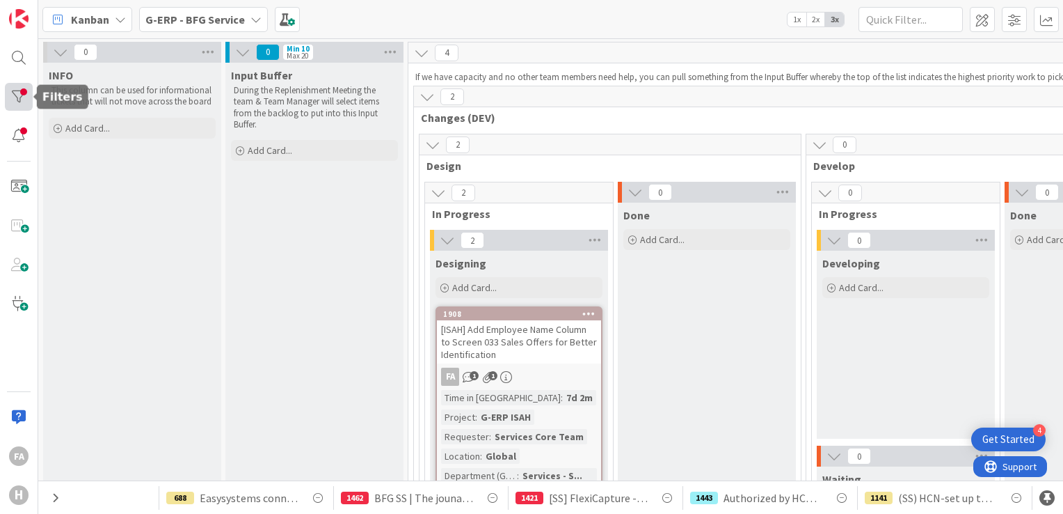
click at [23, 90] on div at bounding box center [19, 97] width 28 height 28
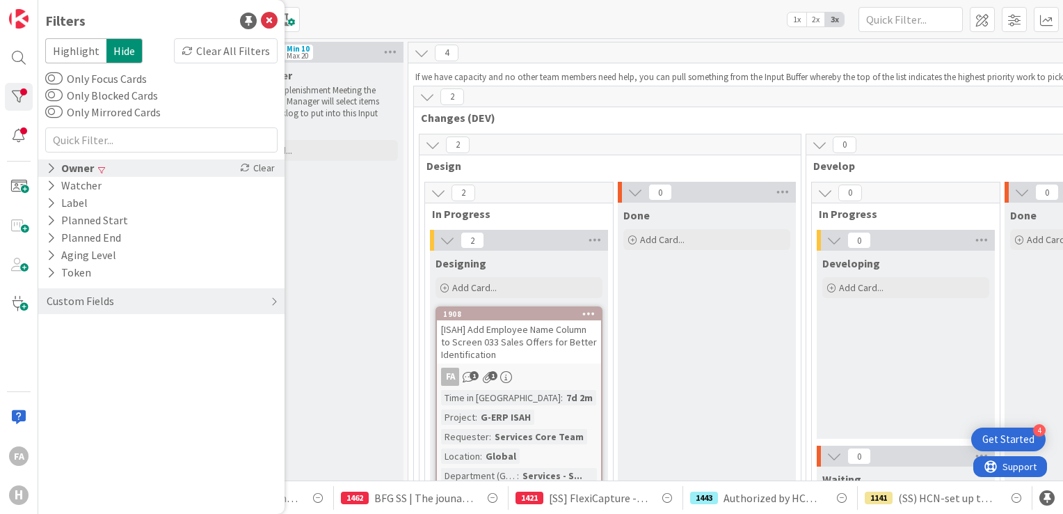
click at [103, 174] on div "Owner Clear" at bounding box center [161, 167] width 246 height 17
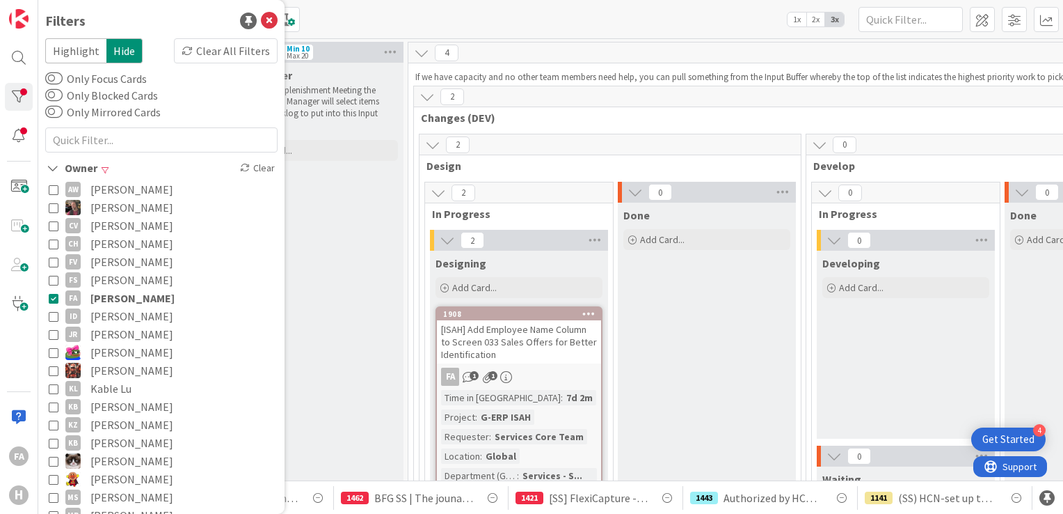
click at [51, 301] on icon at bounding box center [54, 298] width 10 height 10
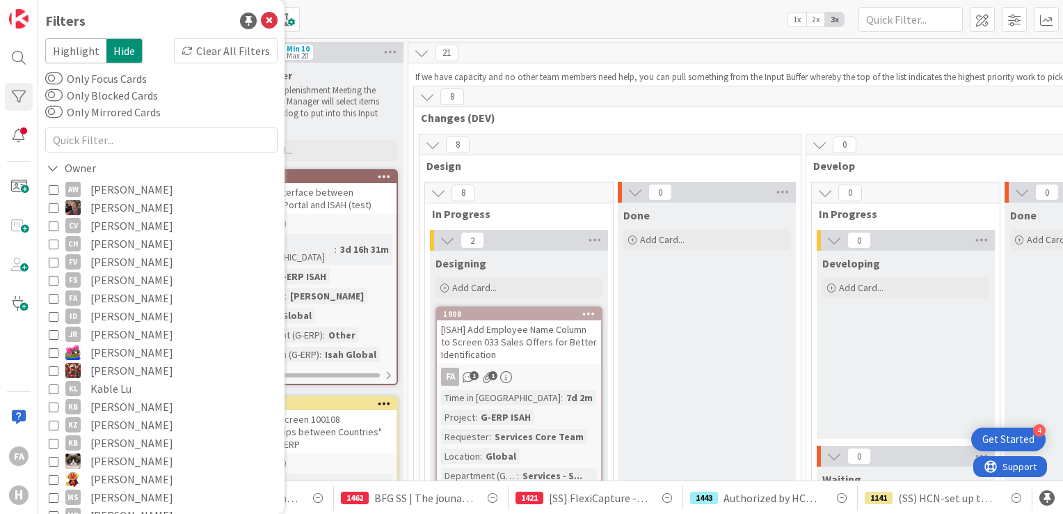
click at [481, 18] on div "Kanban G-ERP - BFG Service 1x 2x 3x" at bounding box center [550, 19] width 1025 height 38
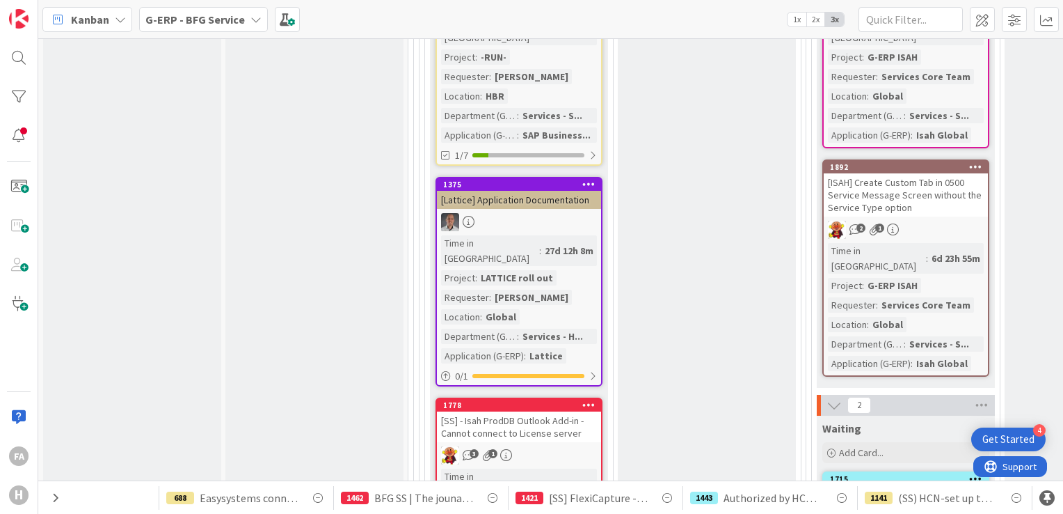
scroll to position [2992, 0]
